Goal: Information Seeking & Learning: Find specific page/section

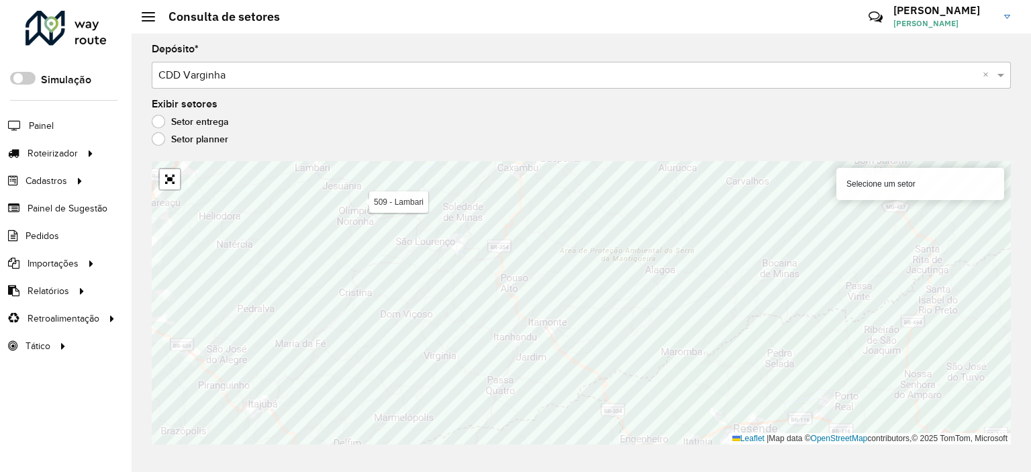
click at [244, 91] on div "Depósito * Selecione um depósito × CDD Varginha × Exibir setores Setor entrega …" at bounding box center [581, 253] width 899 height 438
click at [246, 80] on input "text" at bounding box center [567, 76] width 819 height 16
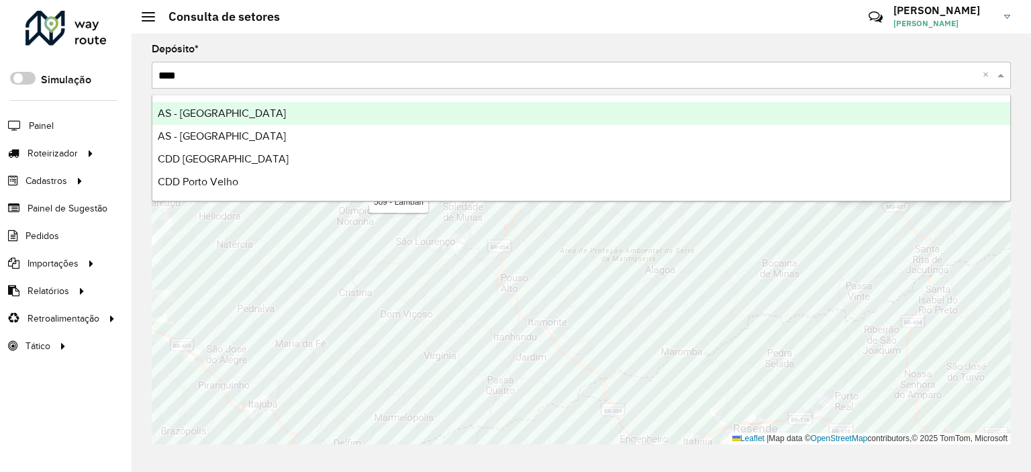
type input "*****"
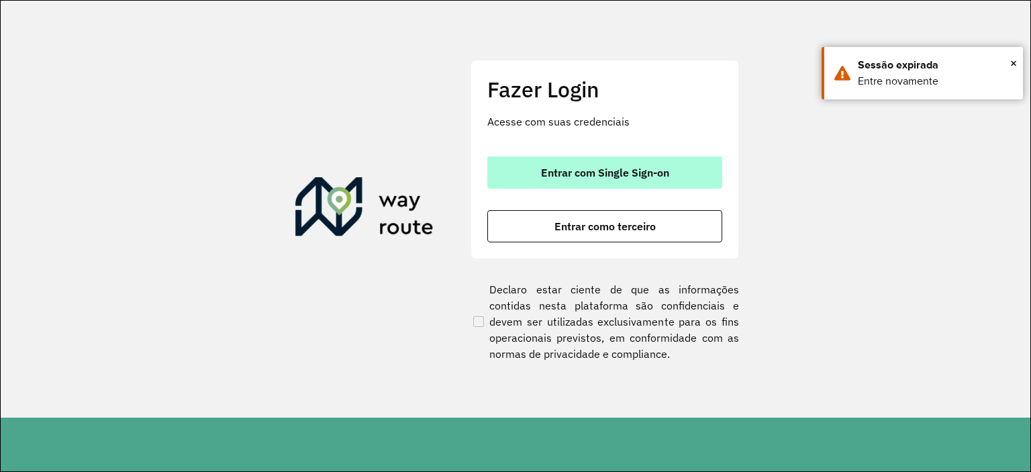
click at [579, 170] on span "Entrar com Single Sign-on" at bounding box center [605, 172] width 128 height 11
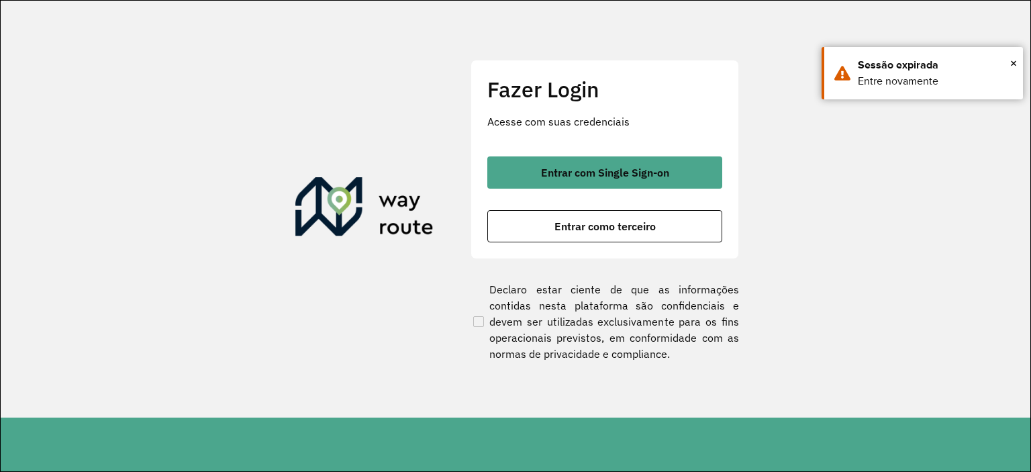
drag, startPoint x: 588, startPoint y: 142, endPoint x: 602, endPoint y: 153, distance: 17.7
click at [588, 142] on div "Fazer Login Acesse com suas credenciais Entrar com Single Sign-on Entrar como t…" at bounding box center [604, 159] width 268 height 199
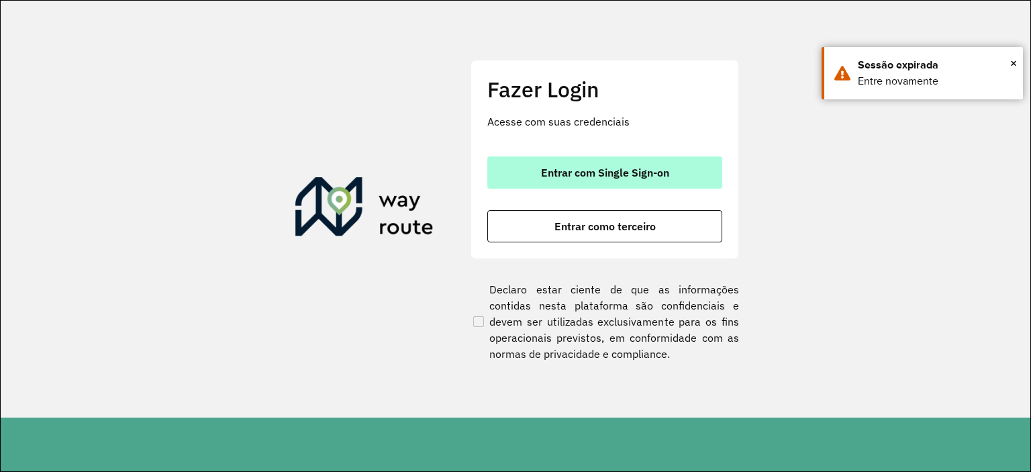
click at [604, 153] on div "Fazer Login Acesse com suas credenciais Entrar com Single Sign-on Entrar como t…" at bounding box center [604, 159] width 268 height 199
click at [615, 164] on button "Entrar com Single Sign-on" at bounding box center [604, 172] width 235 height 32
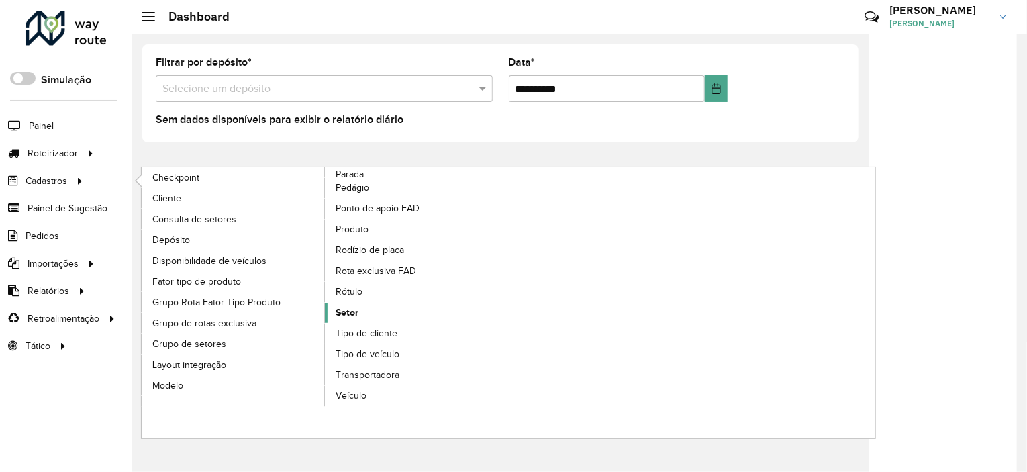
click at [352, 311] on span "Setor" at bounding box center [346, 312] width 23 height 14
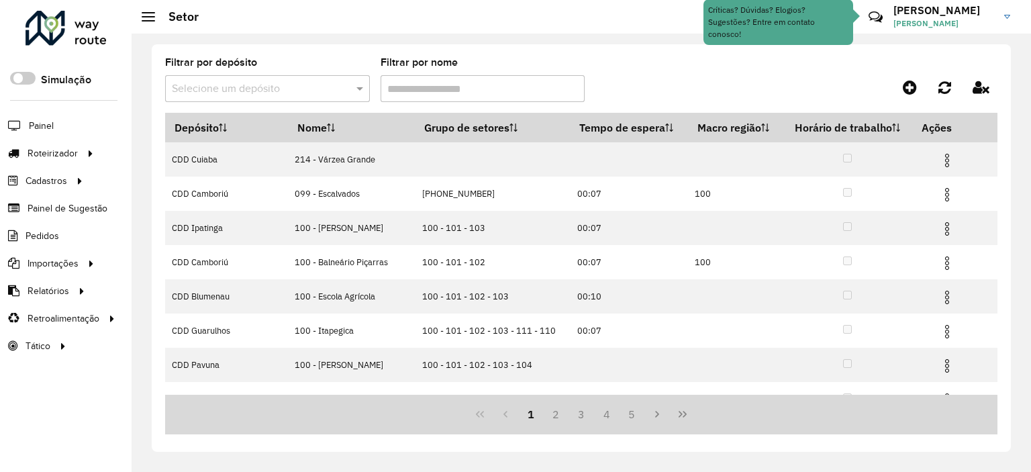
click at [270, 83] on input "text" at bounding box center [254, 89] width 164 height 16
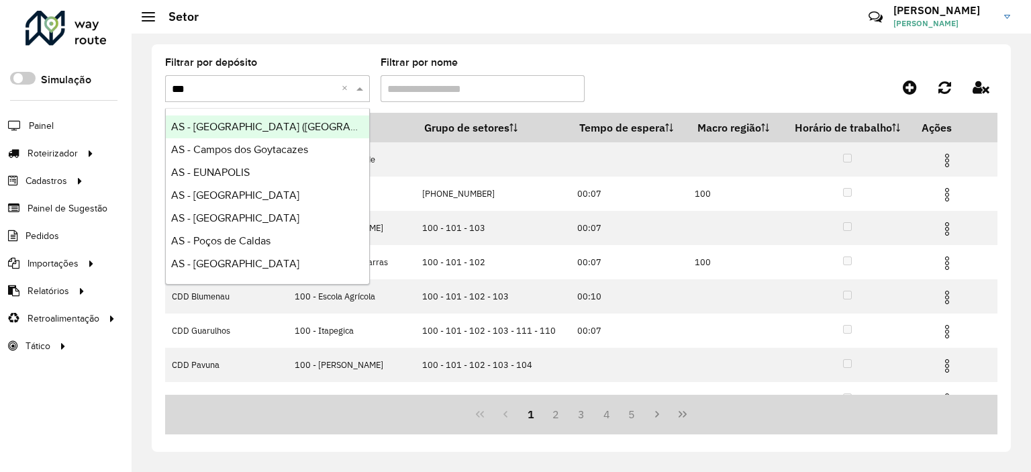
type input "****"
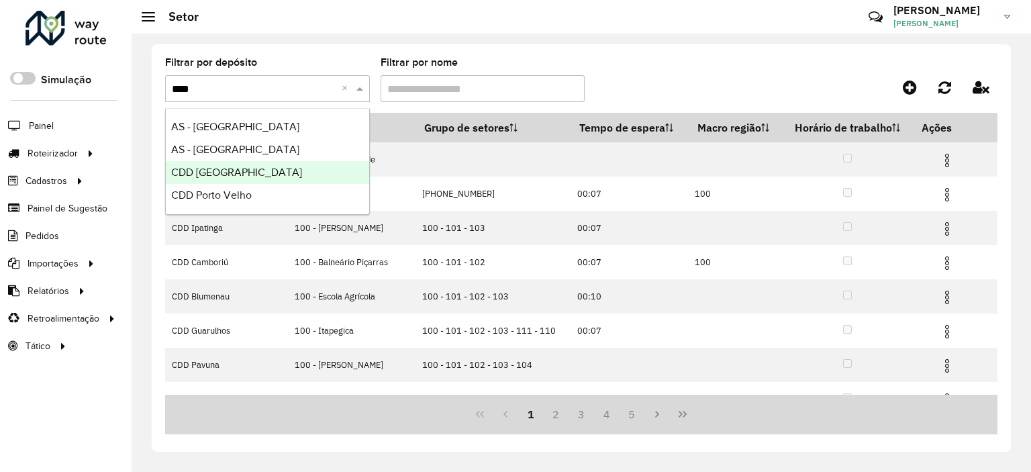
click at [284, 179] on div "CDD Porto Alegre" at bounding box center [267, 172] width 203 height 23
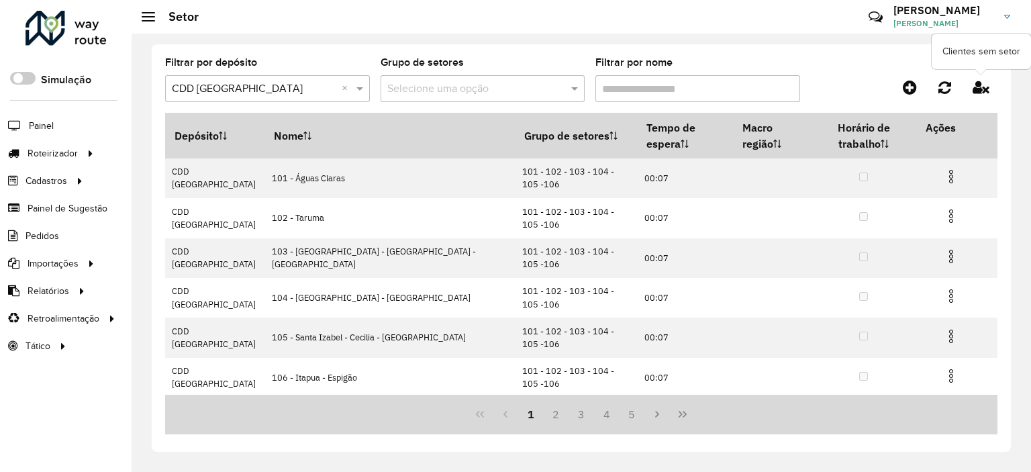
click at [983, 89] on icon at bounding box center [980, 87] width 17 height 15
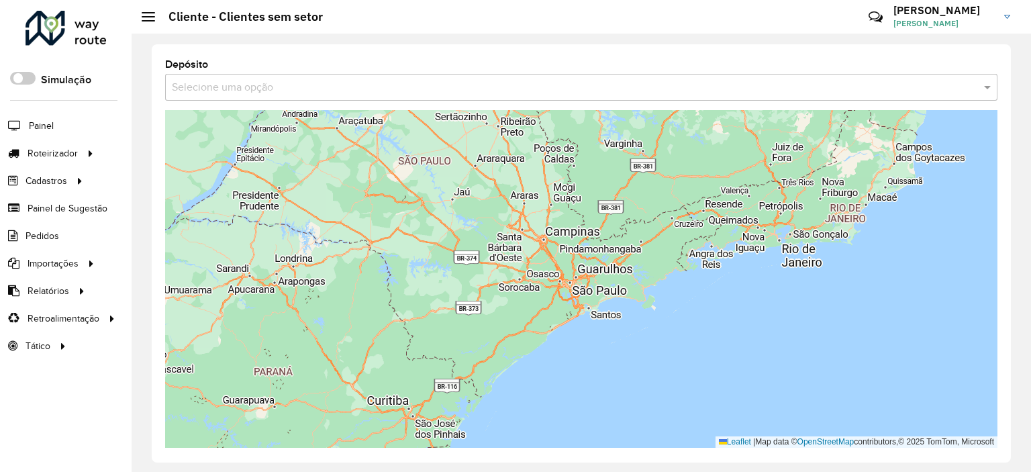
click at [450, 70] on div "Depósito Selecione uma opção" at bounding box center [581, 79] width 832 height 43
click at [464, 86] on input "text" at bounding box center [568, 88] width 792 height 16
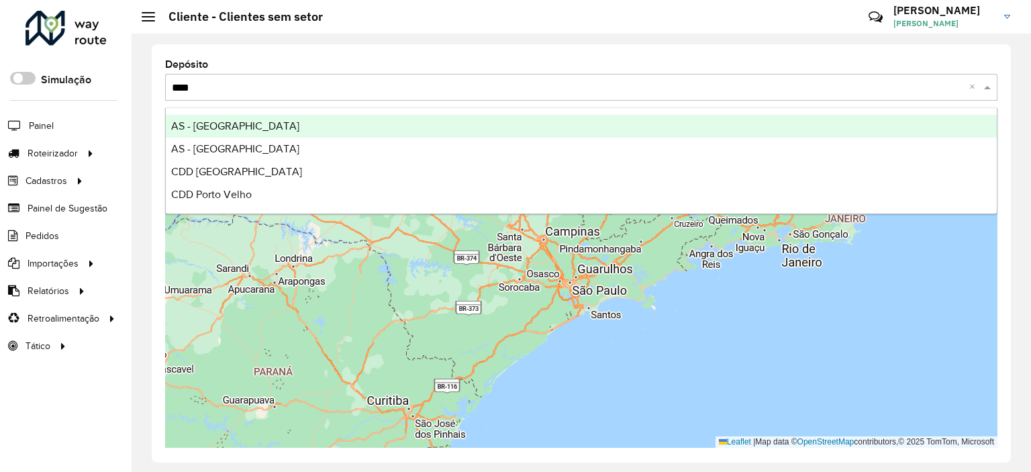
type input "*****"
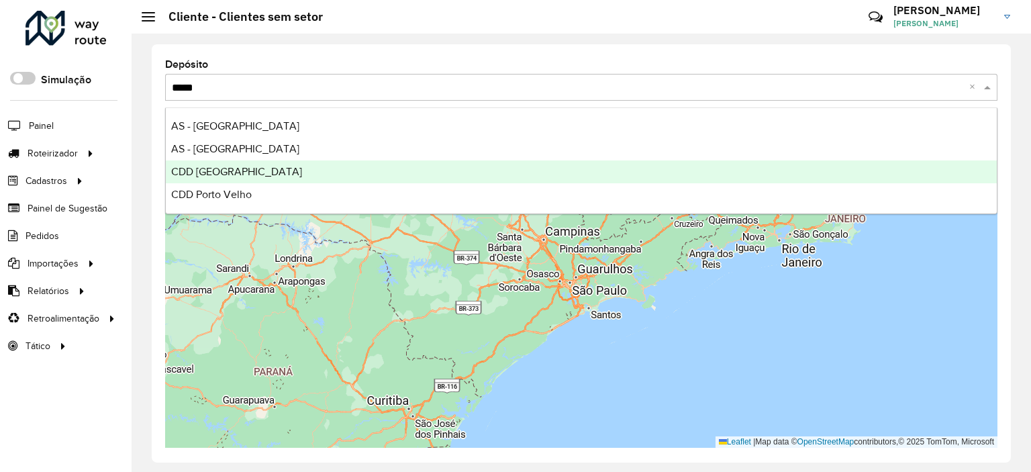
click at [395, 173] on div "CDD Porto Alegre" at bounding box center [581, 171] width 831 height 23
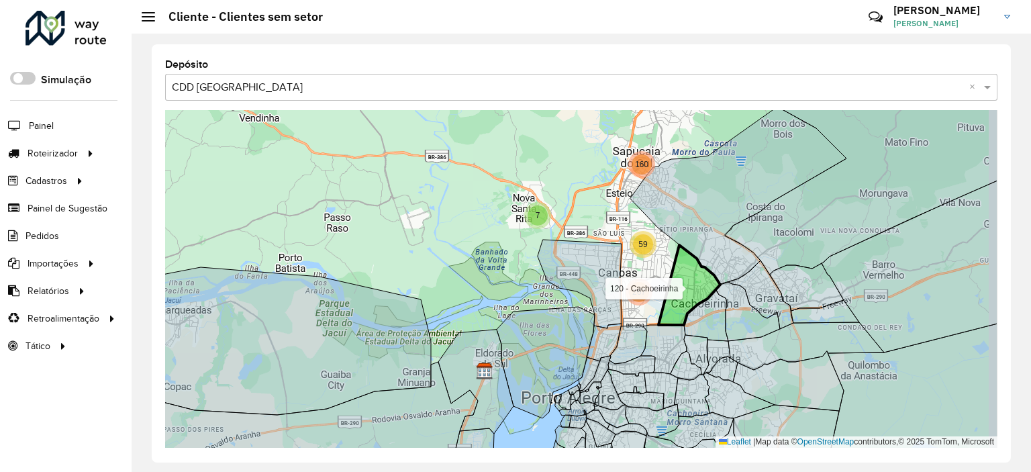
drag, startPoint x: 761, startPoint y: 299, endPoint x: 686, endPoint y: 307, distance: 75.6
click at [686, 307] on icon at bounding box center [689, 285] width 62 height 80
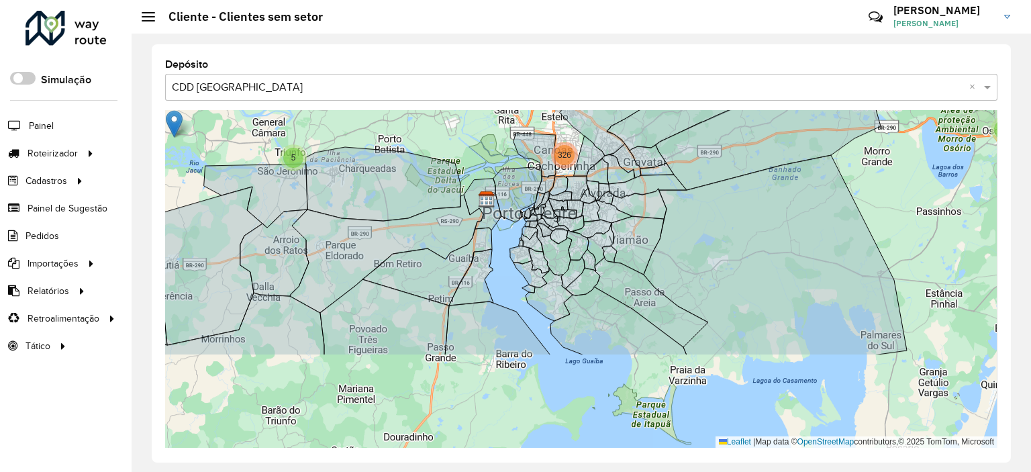
drag, startPoint x: 600, startPoint y: 241, endPoint x: 422, endPoint y: 58, distance: 254.8
click at [423, 60] on div "Depósito Selecione uma opção × CDD Porto Alegre × 3 2 2 2 2 2 2 4 5 67 3 3 3 29…" at bounding box center [581, 253] width 859 height 418
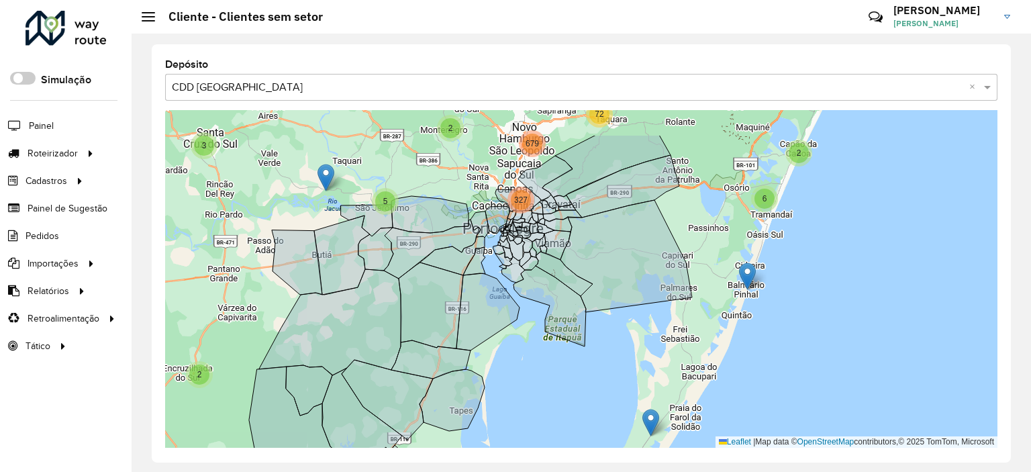
drag, startPoint x: 607, startPoint y: 338, endPoint x: 608, endPoint y: 356, distance: 18.2
click at [608, 356] on div "10 2 3 3 2 2 6 2 2 2 3 2 4 72 2 4 35 2 5 327 679 Leaflet | Map data © OpenStree…" at bounding box center [581, 278] width 832 height 337
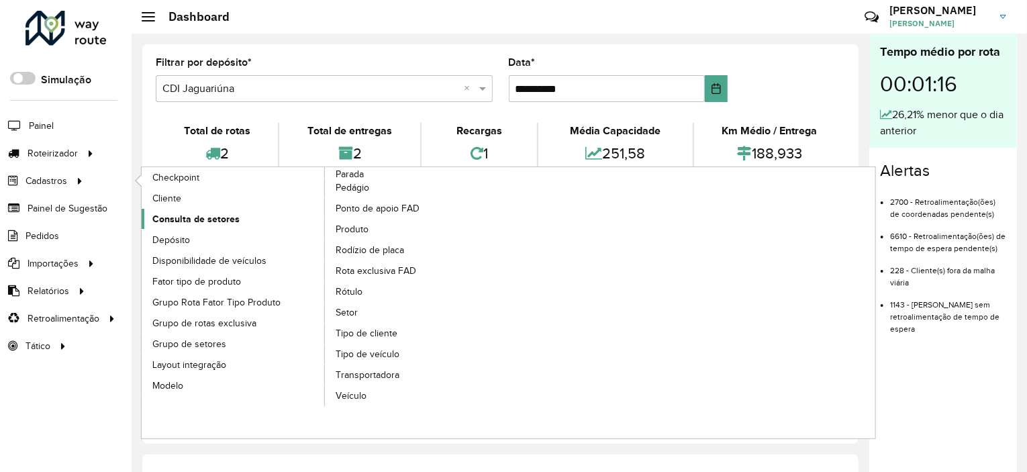
click at [238, 209] on link "Consulta de setores" at bounding box center [234, 219] width 184 height 20
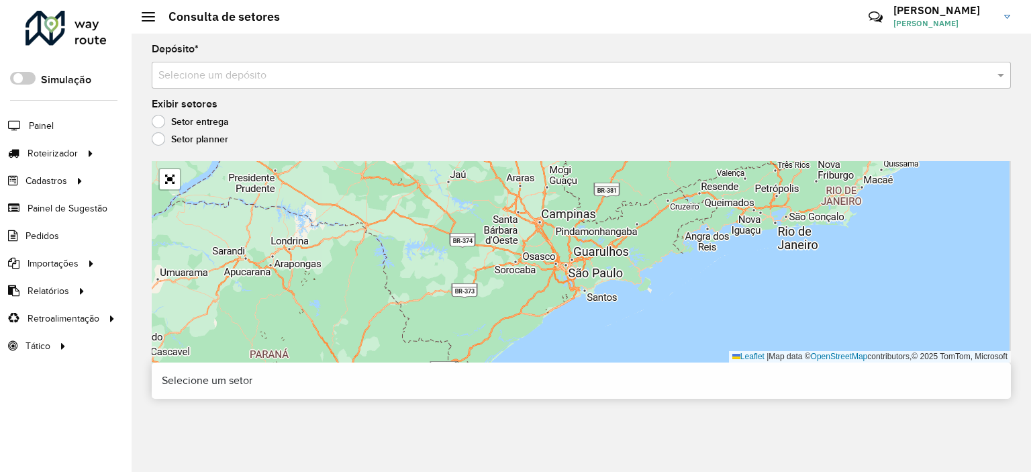
click at [338, 76] on input "text" at bounding box center [567, 76] width 819 height 16
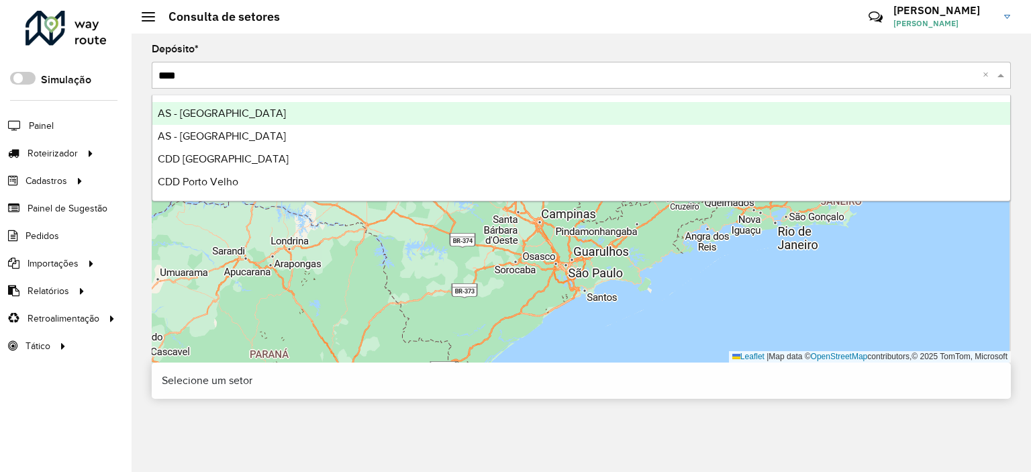
type input "*****"
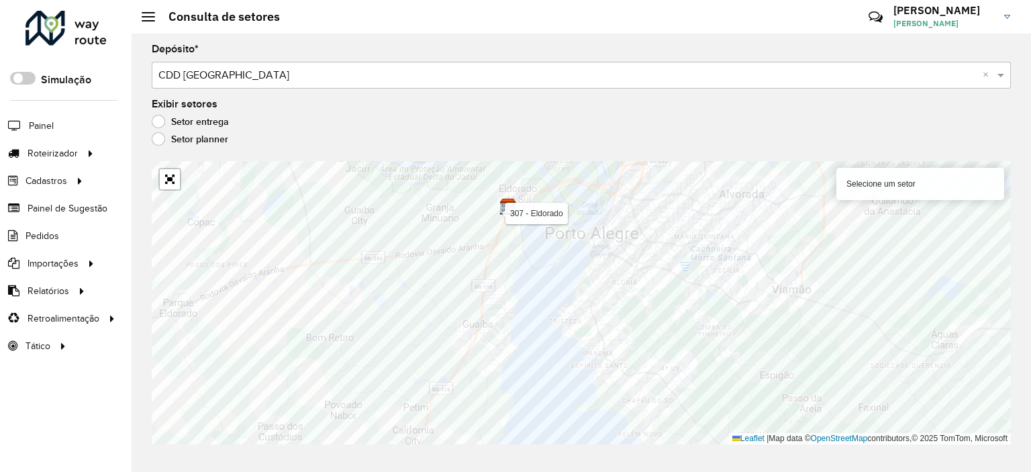
click at [435, 23] on hb-header "Consulta de setores Críticas? Dúvidas? Elogios? Sugestões? Entre em contato con…" at bounding box center [581, 17] width 899 height 34
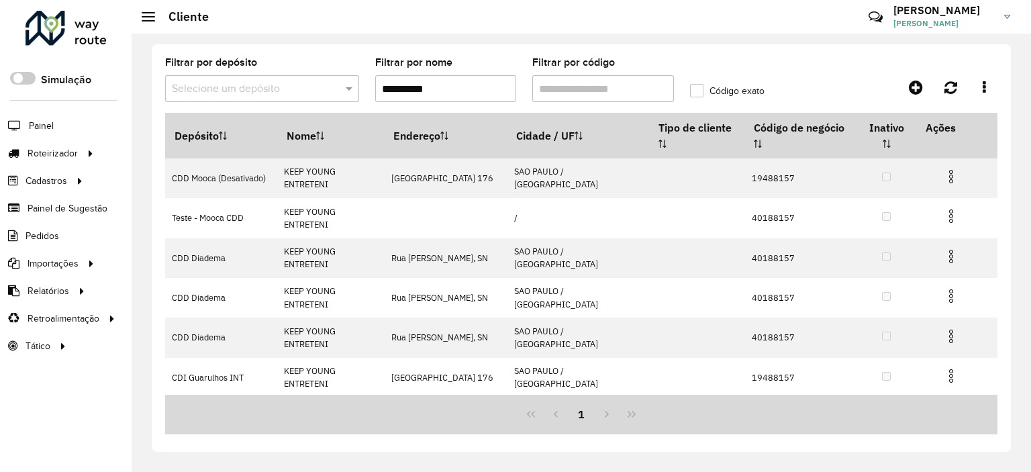
scroll to position [121, 0]
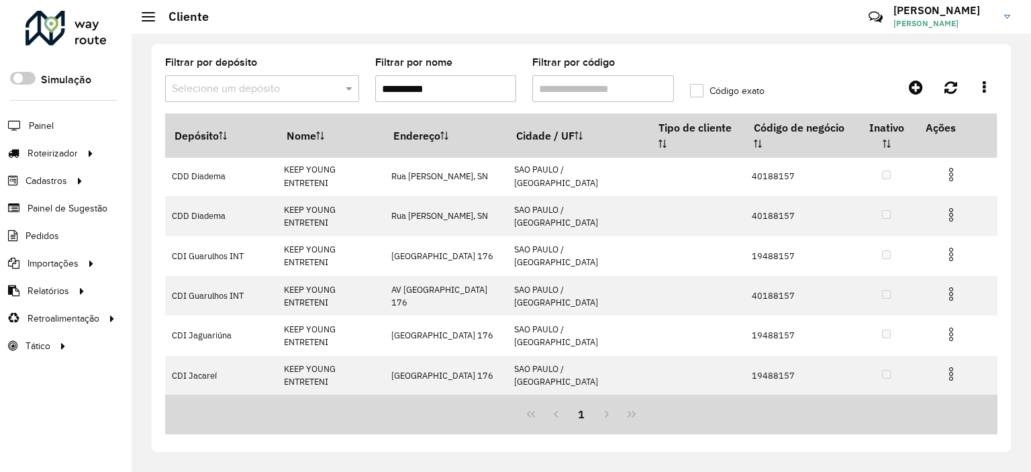
drag, startPoint x: 560, startPoint y: 102, endPoint x: 564, endPoint y: 94, distance: 9.0
click at [559, 102] on formly-field "Filtrar por código" at bounding box center [603, 85] width 158 height 55
click at [564, 93] on input "Filtrar por código" at bounding box center [603, 88] width 142 height 27
click at [423, 93] on input "**********" at bounding box center [446, 88] width 142 height 27
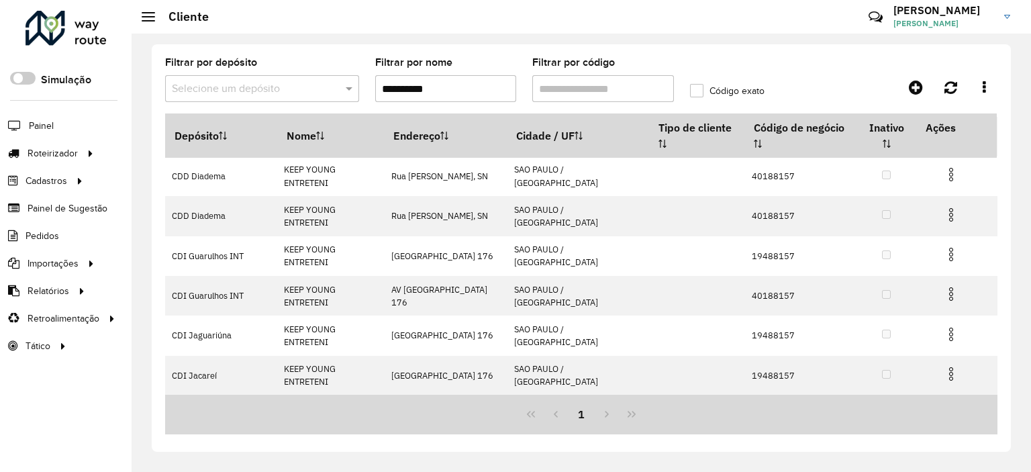
click at [424, 93] on input "**********" at bounding box center [446, 88] width 142 height 27
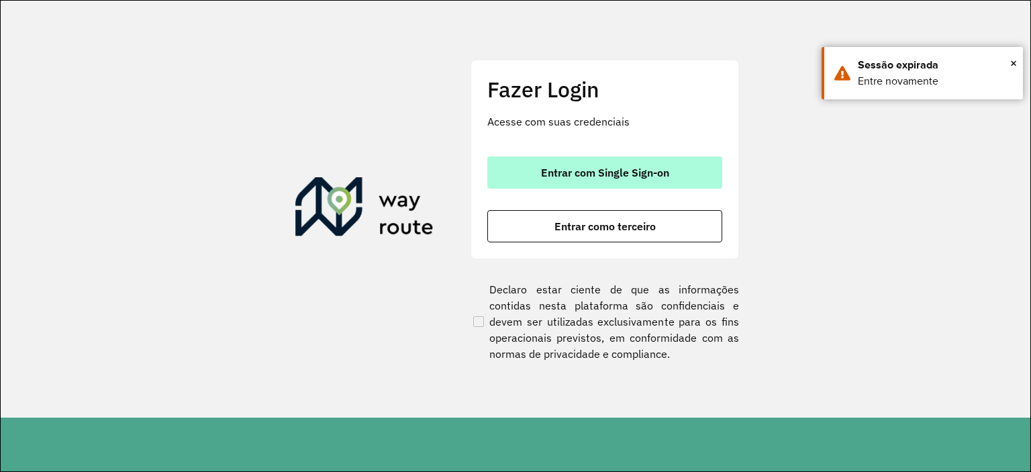
click at [590, 160] on button "Entrar com Single Sign-on" at bounding box center [604, 172] width 235 height 32
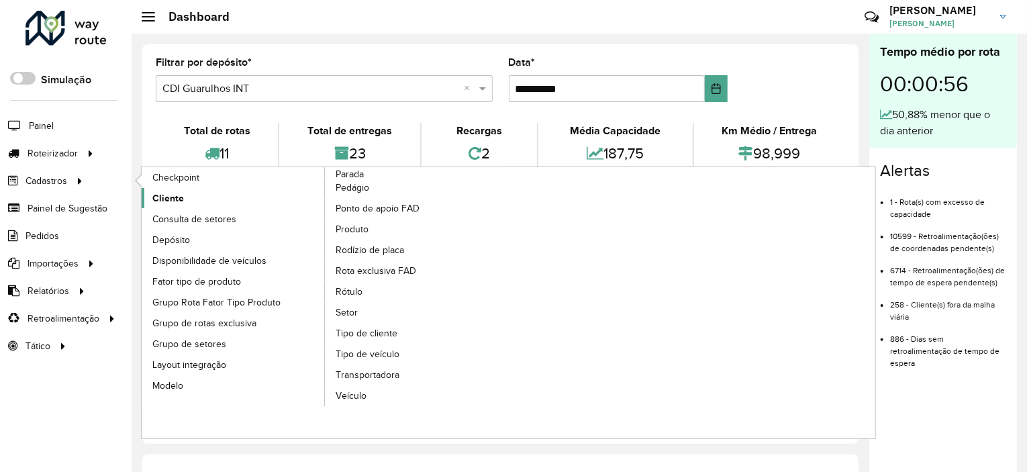
click at [217, 202] on link "Cliente" at bounding box center [234, 198] width 184 height 20
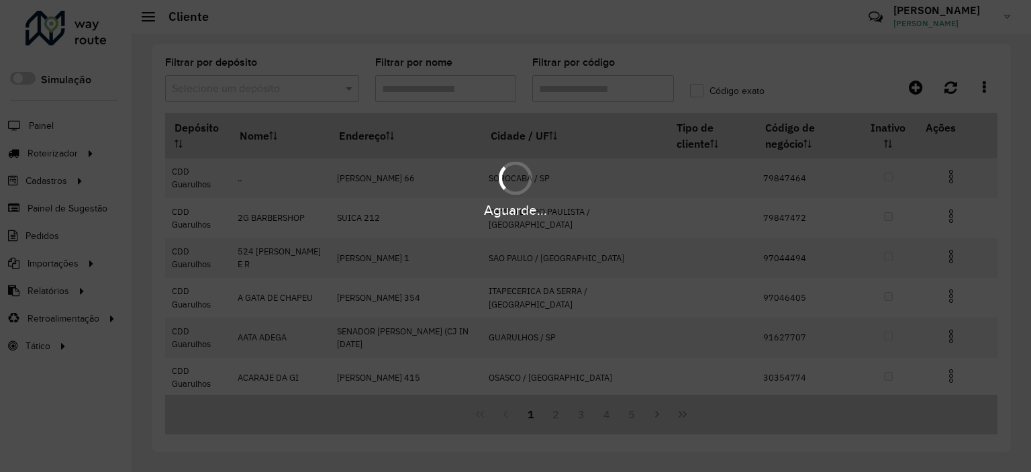
click at [617, 90] on div "Aguarde..." at bounding box center [515, 236] width 1031 height 472
click at [617, 90] on input "Filtrar por código" at bounding box center [603, 88] width 142 height 27
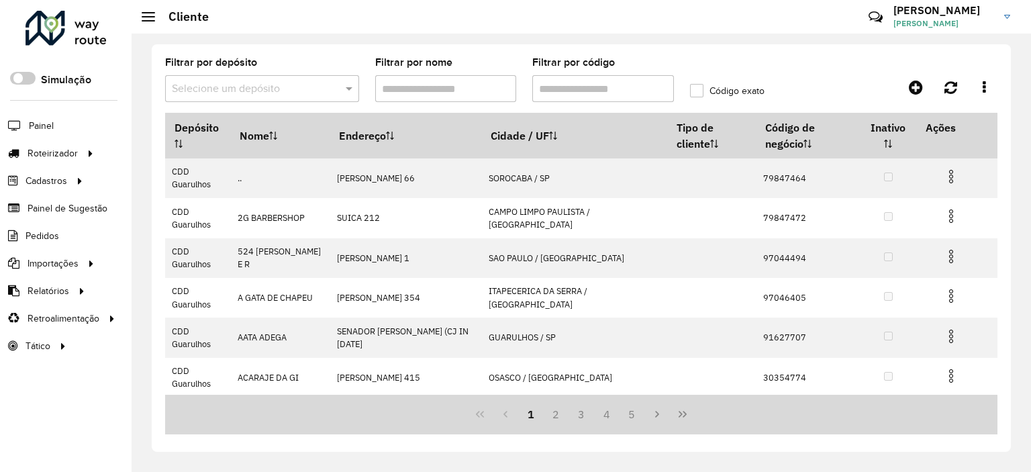
click at [617, 90] on input "Filtrar por código" at bounding box center [603, 88] width 142 height 27
paste input "********"
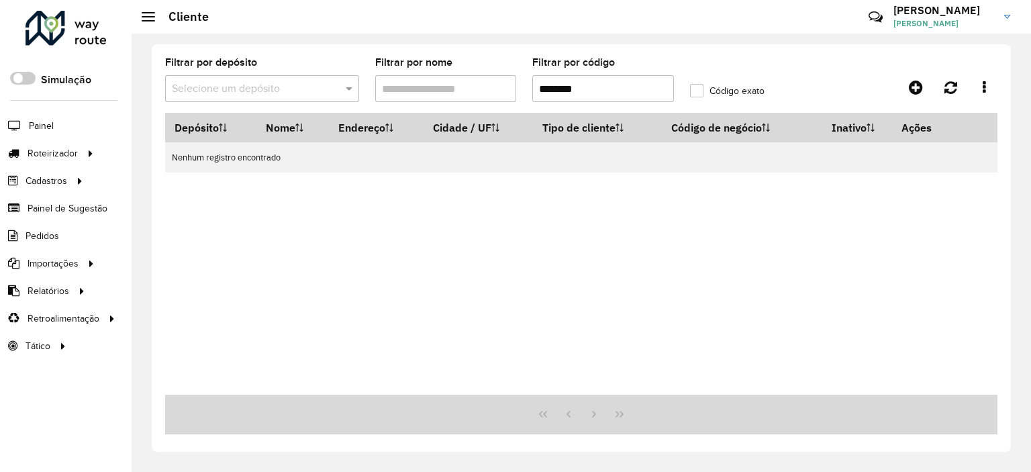
drag, startPoint x: 552, startPoint y: 89, endPoint x: 517, endPoint y: 77, distance: 36.3
click at [517, 78] on formly-group "Filtrar por depósito Selecione um depósito Filtrar por nome Filtrar por código …" at bounding box center [471, 85] width 629 height 55
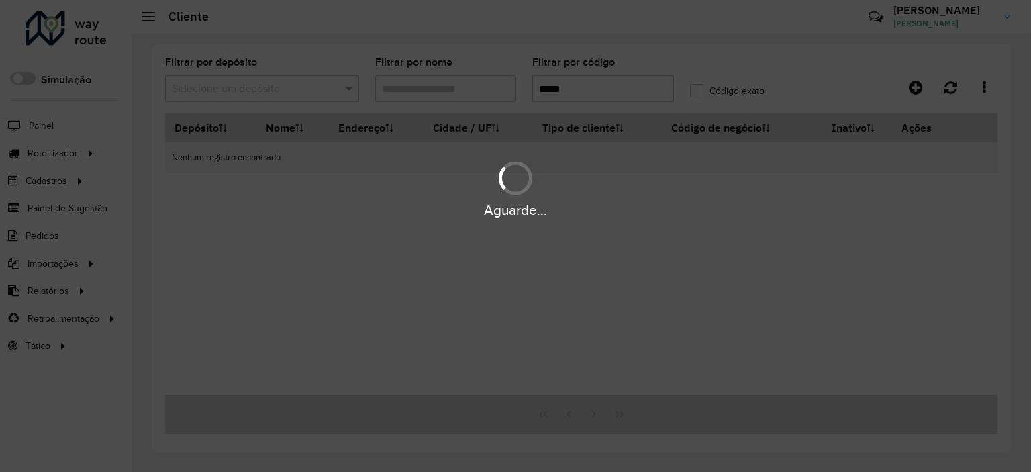
type input "*****"
